Goal: Transaction & Acquisition: Download file/media

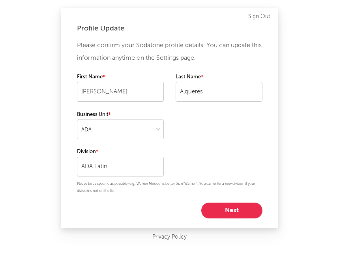
click at [227, 206] on button "Next" at bounding box center [231, 210] width 61 height 16
select select "other"
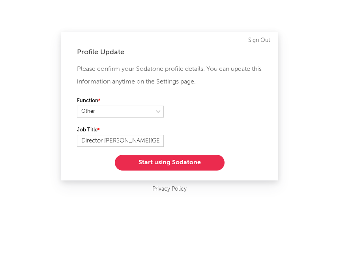
click at [184, 164] on button "Start using Sodatone" at bounding box center [170, 162] width 110 height 16
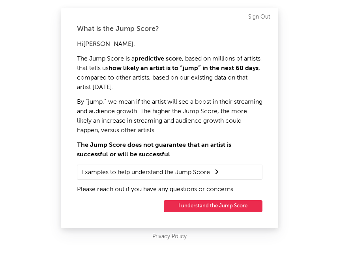
click at [196, 208] on button "I understand the Jump Score" at bounding box center [213, 206] width 99 height 12
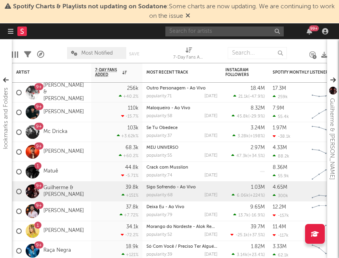
click at [187, 33] on input "text" at bounding box center [225, 31] width 118 height 10
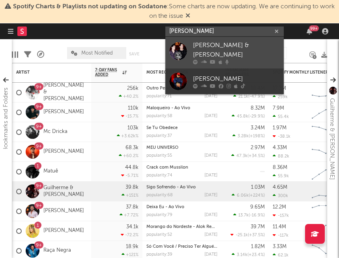
type input "[PERSON_NAME]"
click at [199, 46] on div "[PERSON_NAME] & [PERSON_NAME]" at bounding box center [236, 50] width 87 height 19
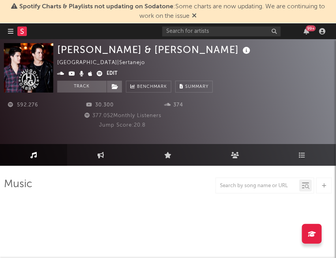
select select "6m"
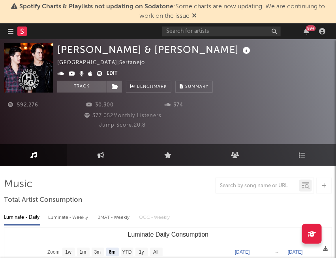
click at [194, 15] on icon at bounding box center [194, 15] width 5 height 6
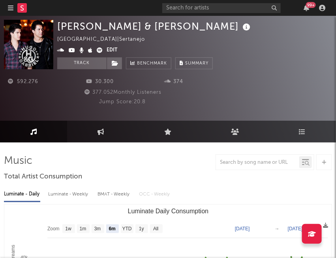
click at [251, 69] on div "[PERSON_NAME] & [PERSON_NAME] | Sertanejo Edit Track Benchmark Summary" at bounding box center [194, 44] width 275 height 49
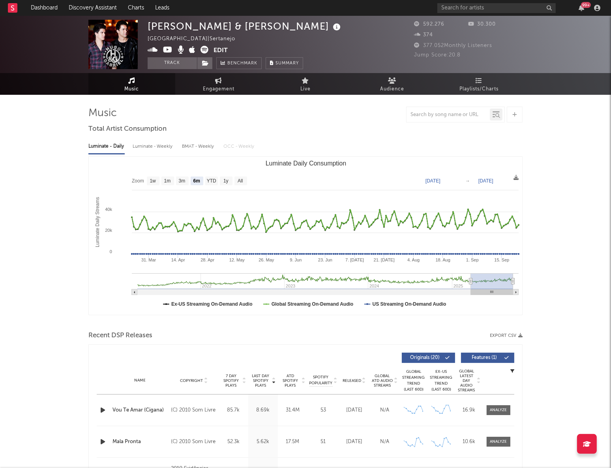
click at [134, 87] on span "Music" at bounding box center [132, 89] width 15 height 9
click at [132, 83] on icon at bounding box center [132, 80] width 7 height 6
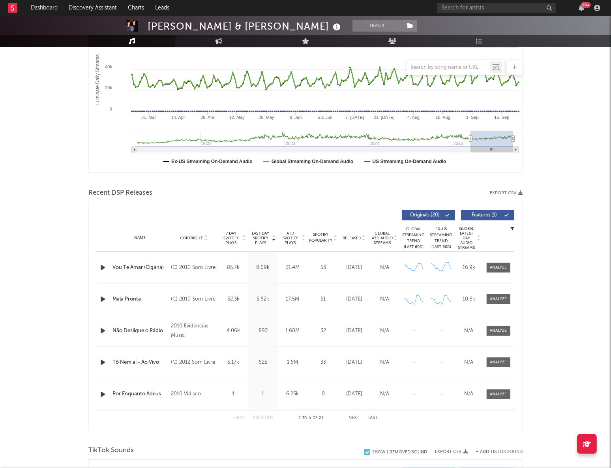
scroll to position [143, 0]
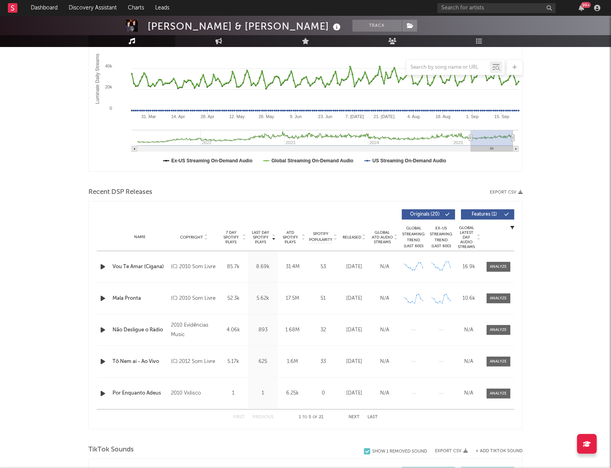
click at [339, 193] on button "Export CSV" at bounding box center [506, 192] width 33 height 5
